Goal: Task Accomplishment & Management: Manage account settings

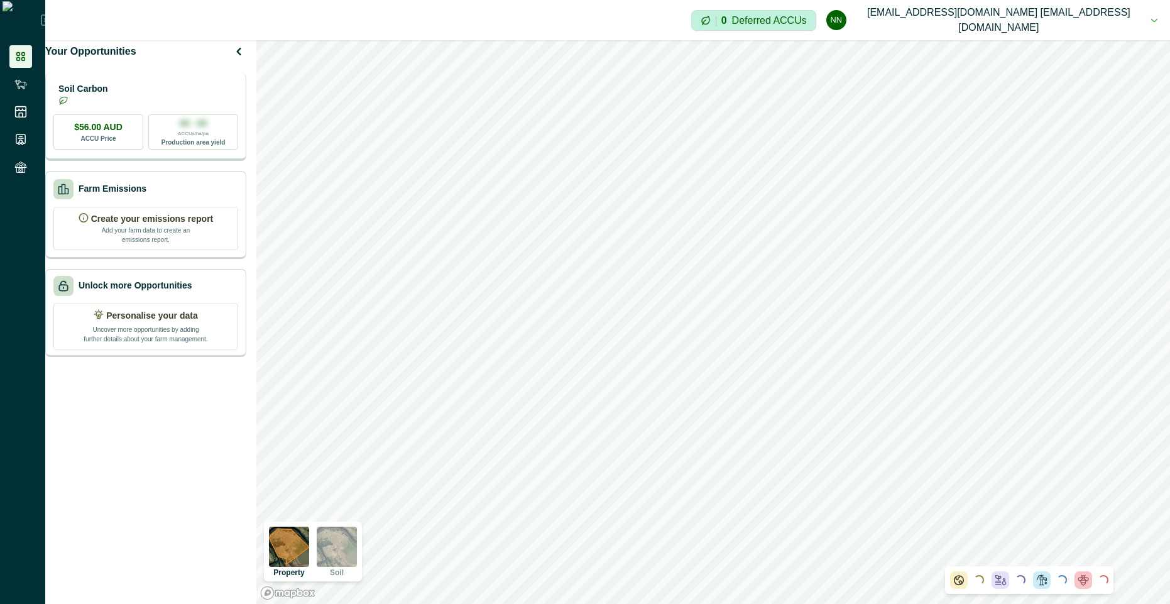
click at [160, 97] on div "Soil Carbon" at bounding box center [145, 94] width 185 height 25
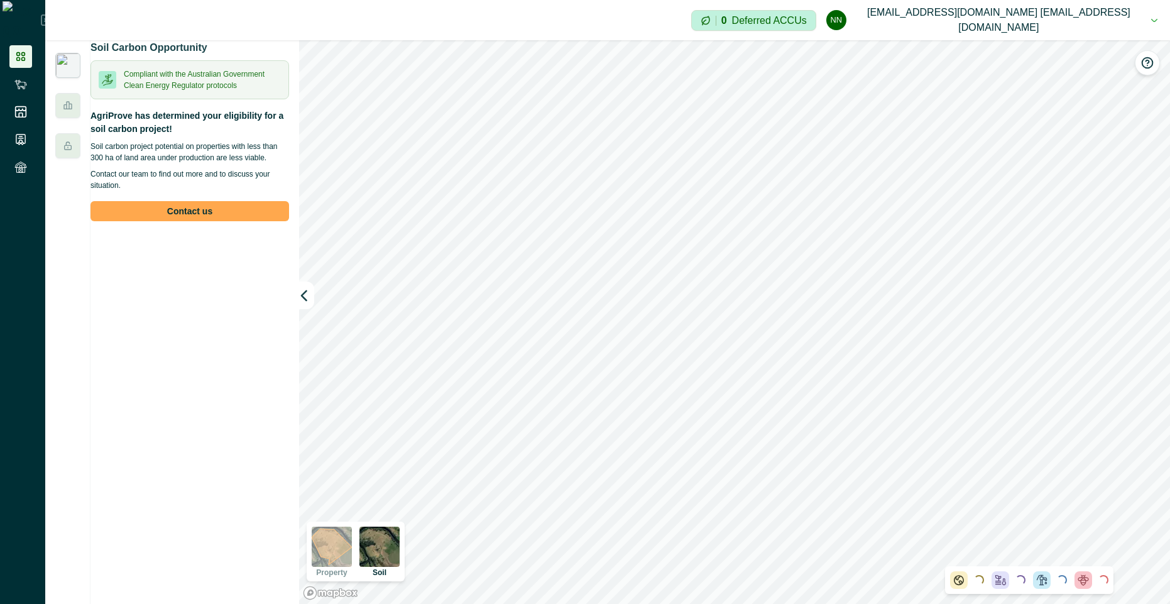
click at [213, 221] on button "Contact us" at bounding box center [189, 211] width 199 height 20
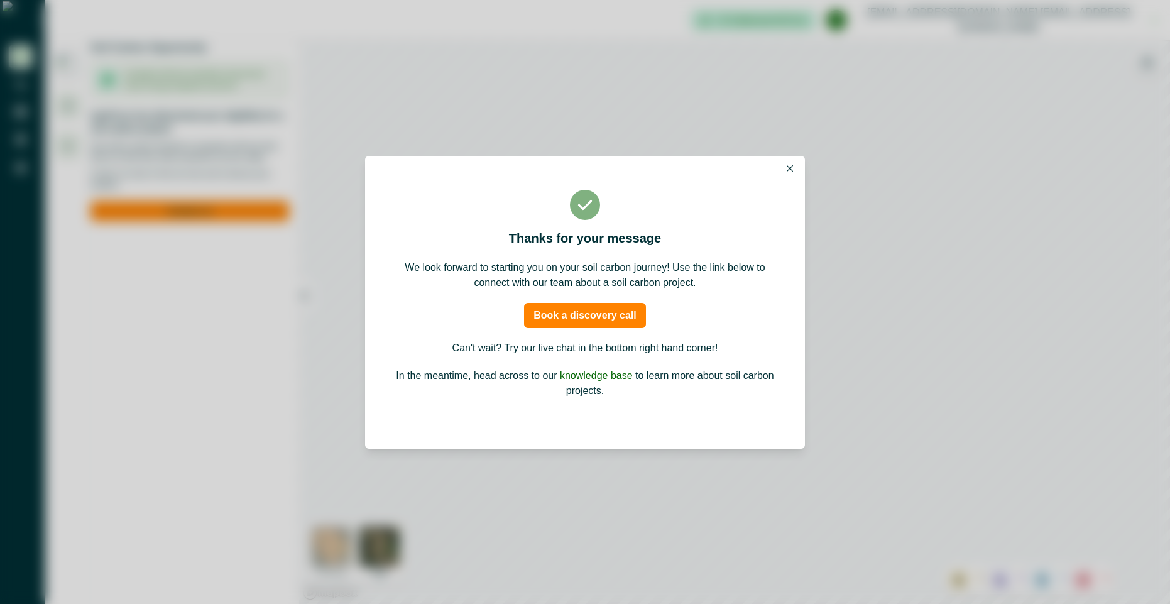
click at [791, 165] on icon "Close" at bounding box center [790, 168] width 6 height 6
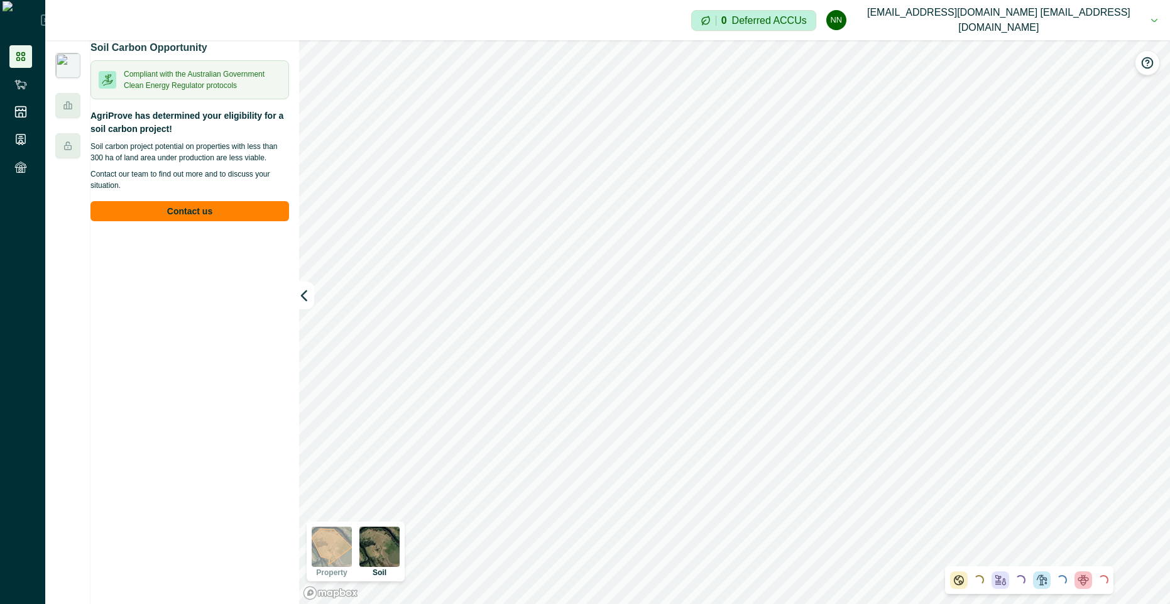
click at [1067, 13] on button "nn [EMAIL_ADDRESS][DOMAIN_NAME] [EMAIL_ADDRESS][DOMAIN_NAME]" at bounding box center [991, 20] width 331 height 40
click at [1015, 57] on button "Sign out" at bounding box center [1008, 56] width 139 height 21
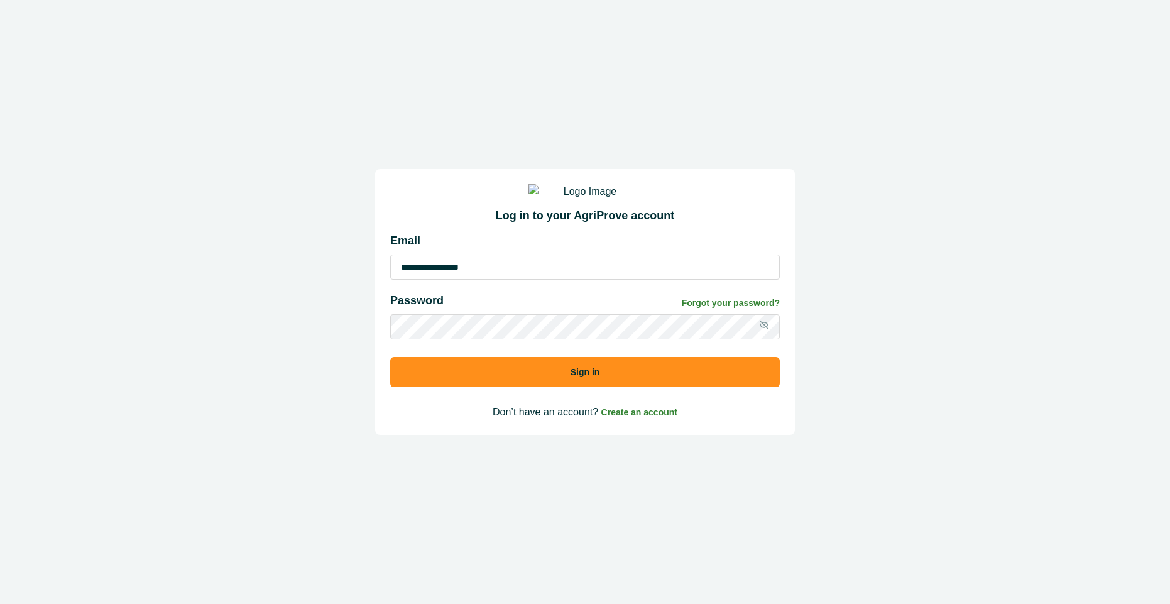
click at [576, 378] on button "Sign in" at bounding box center [584, 372] width 389 height 30
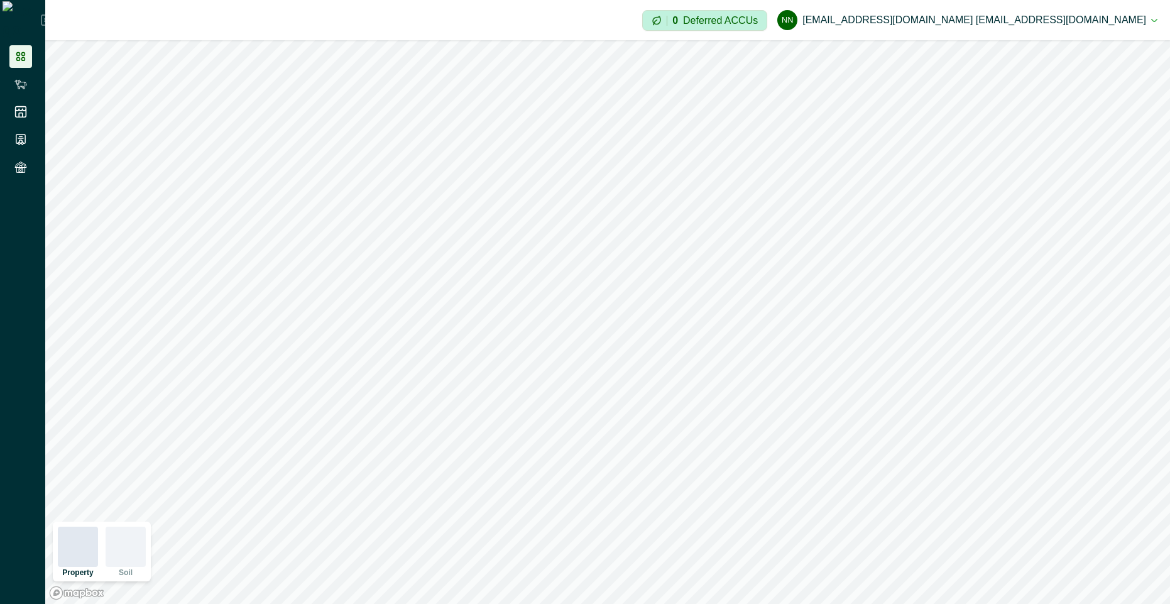
click at [1150, 12] on button "nn [EMAIL_ADDRESS][DOMAIN_NAME] [EMAIL_ADDRESS][DOMAIN_NAME]" at bounding box center [967, 20] width 380 height 30
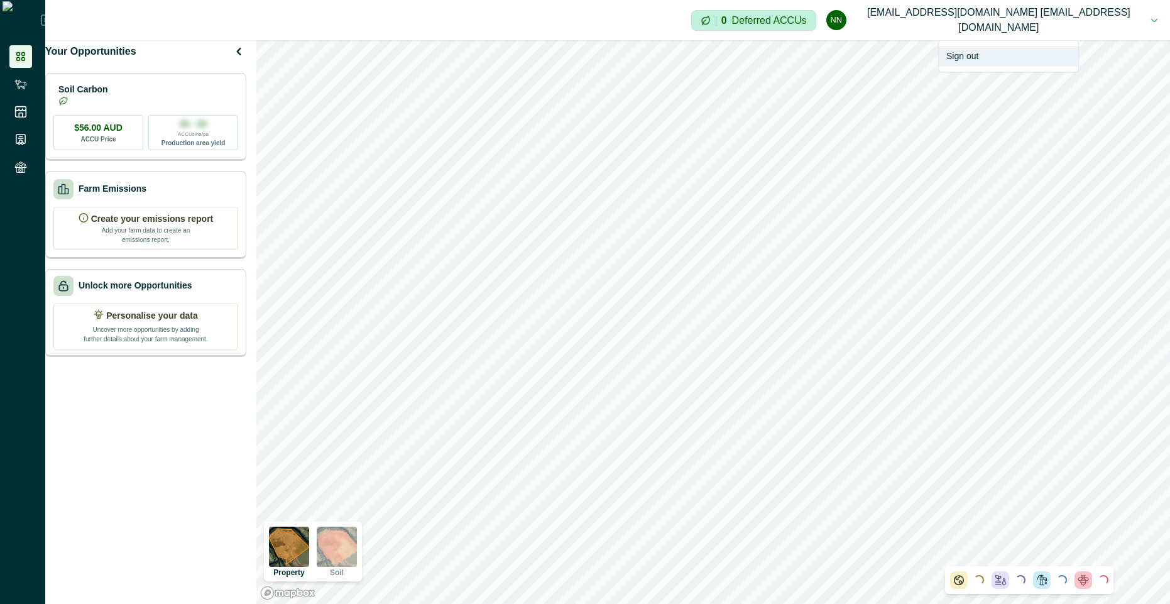
click at [1027, 58] on button "Sign out" at bounding box center [1008, 56] width 139 height 21
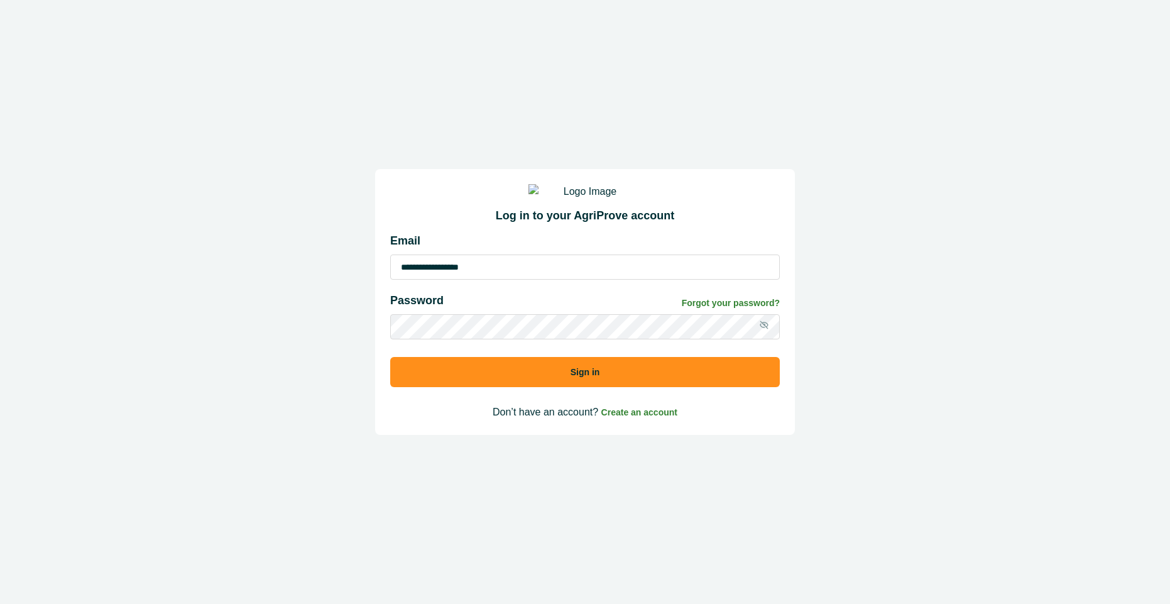
click at [496, 280] on input "**********" at bounding box center [584, 266] width 389 height 25
type input "**********"
click at [536, 381] on button "Sign in" at bounding box center [584, 372] width 389 height 30
